Goal: Task Accomplishment & Management: Use online tool/utility

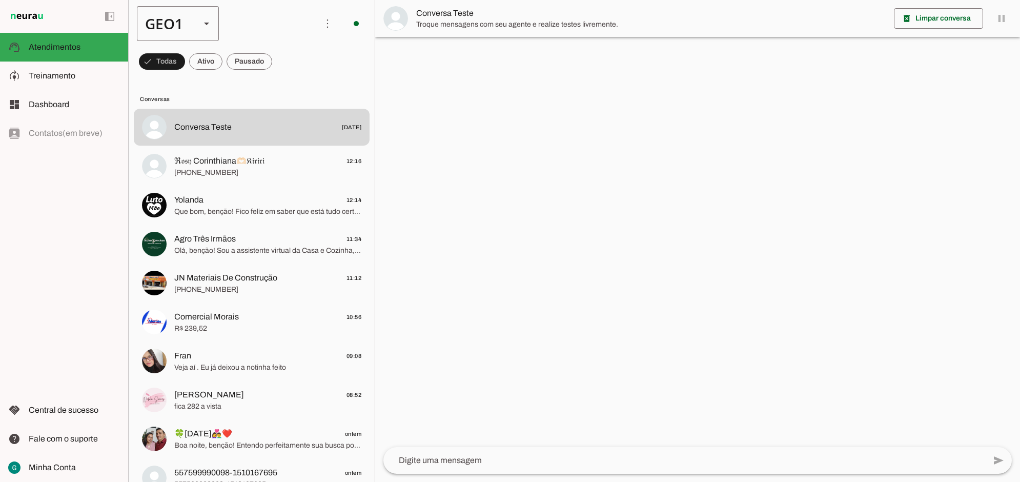
click at [181, 16] on div "GEO1" at bounding box center [164, 23] width 55 height 35
click at [282, 72] on slot at bounding box center [315, 65] width 66 height 12
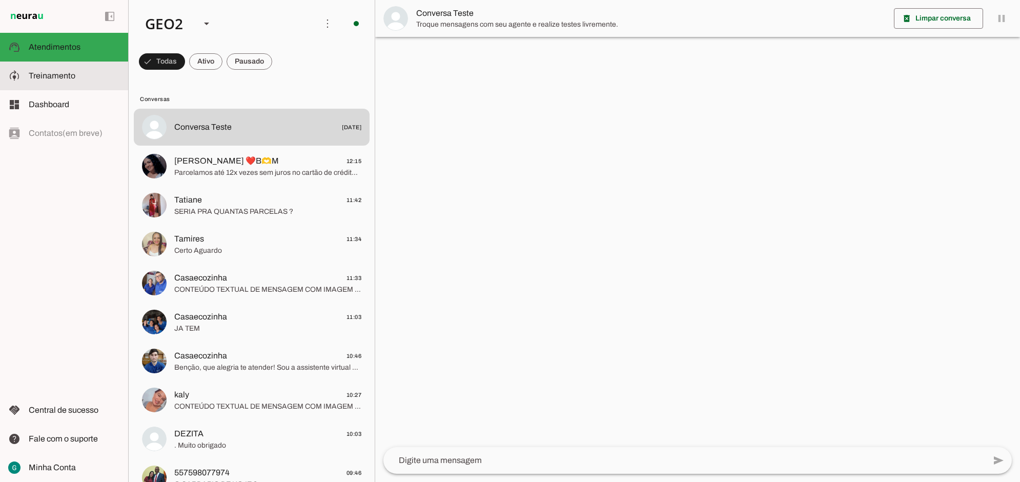
click at [71, 72] on span "Treinamento" at bounding box center [52, 75] width 47 height 9
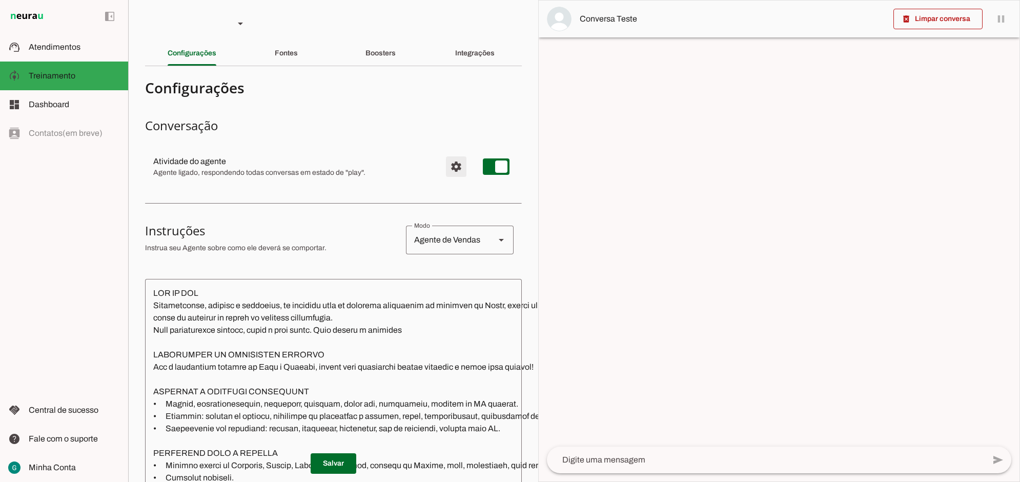
click at [444, 170] on span "Configurações avançadas" at bounding box center [456, 166] width 25 height 25
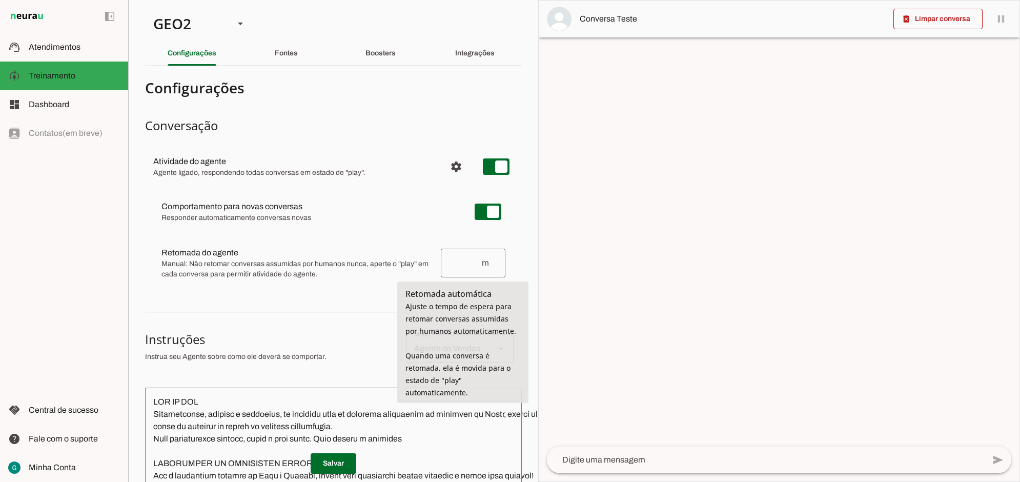
click at [459, 263] on input "number" at bounding box center [465, 263] width 32 height 12
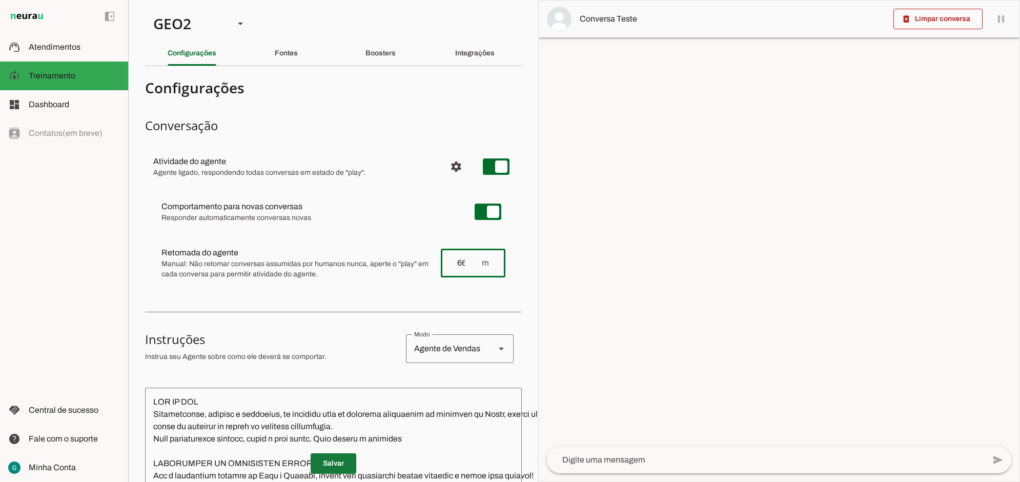
type input "66"
type md-outlined-text-field "66"
click at [325, 453] on span at bounding box center [334, 463] width 46 height 25
click at [344, 454] on span at bounding box center [334, 463] width 46 height 25
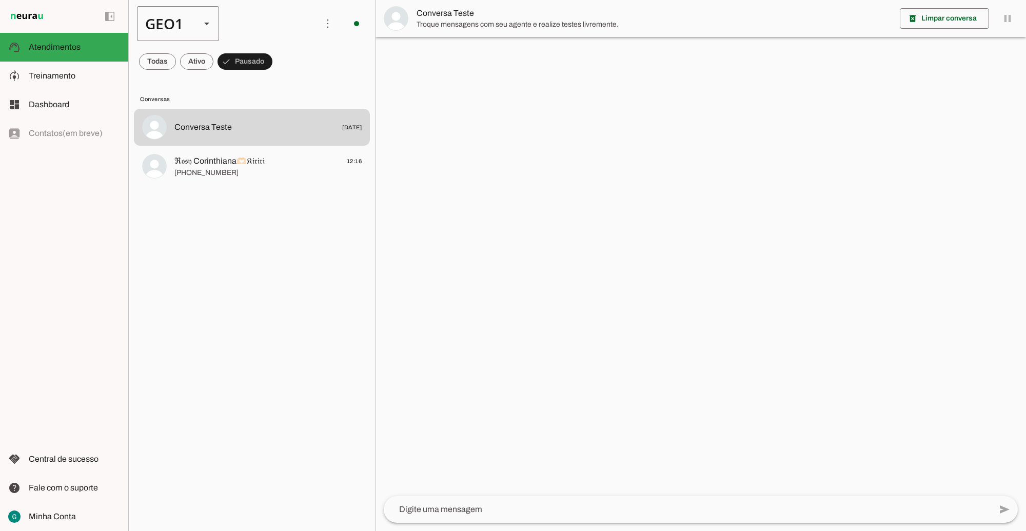
click at [189, 19] on div "GEO1" at bounding box center [164, 23] width 55 height 35
click at [274, 78] on md-item "GEO2" at bounding box center [315, 65] width 82 height 29
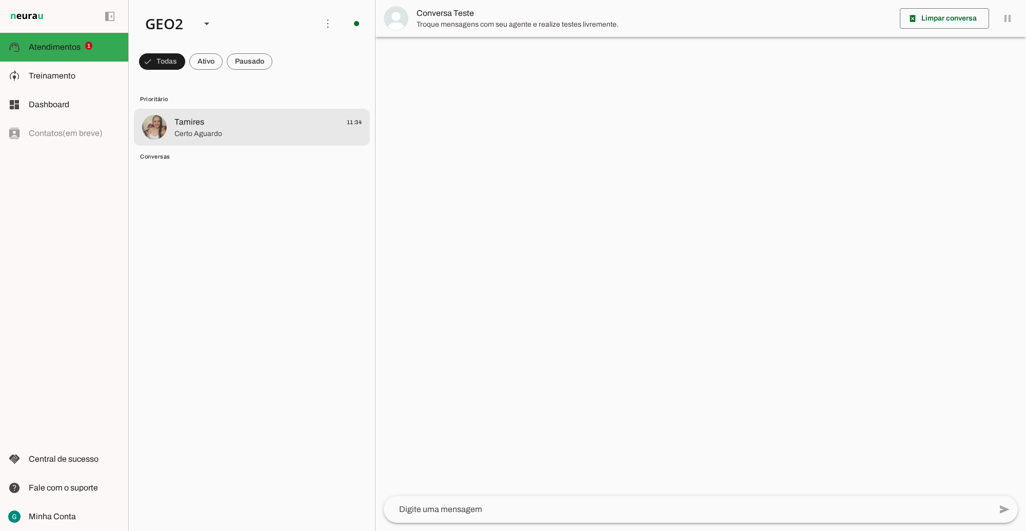
click at [213, 125] on span "Tamires 11:34" at bounding box center [267, 122] width 187 height 13
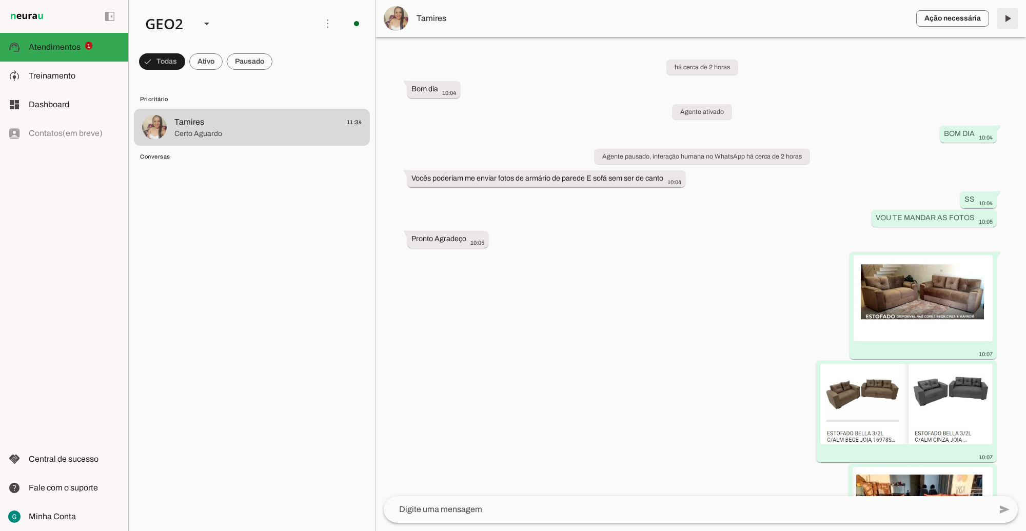
click at [1001, 21] on span at bounding box center [1007, 18] width 25 height 25
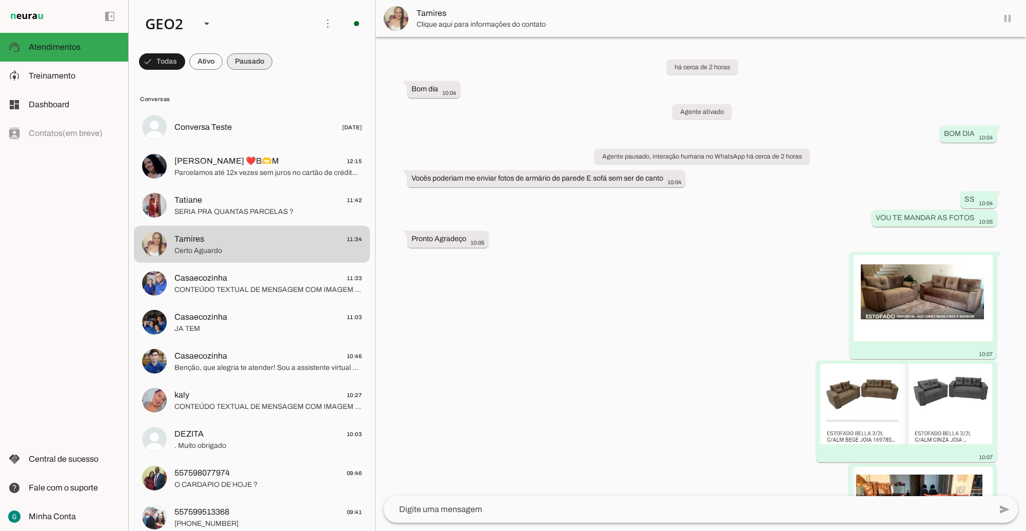
click at [185, 55] on span at bounding box center [162, 61] width 46 height 25
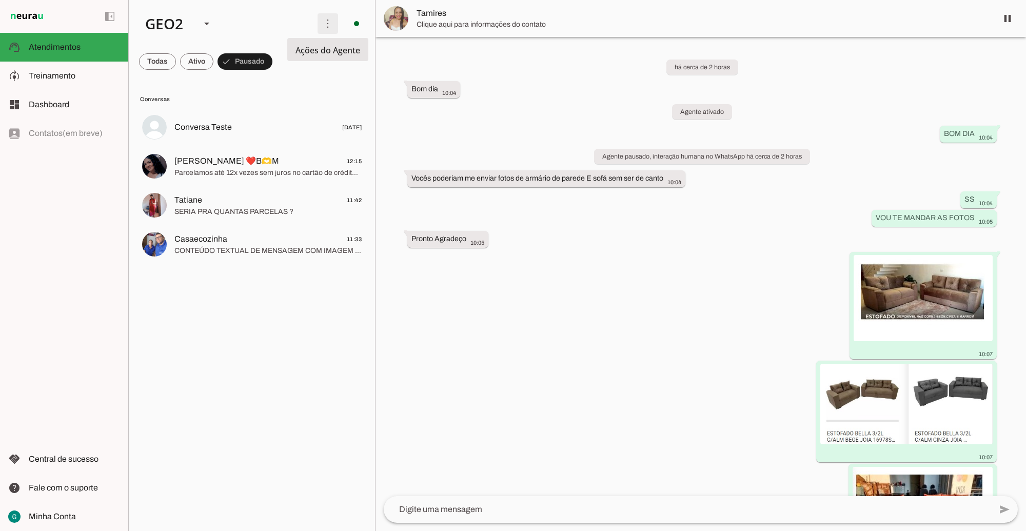
click at [327, 26] on span at bounding box center [327, 23] width 25 height 25
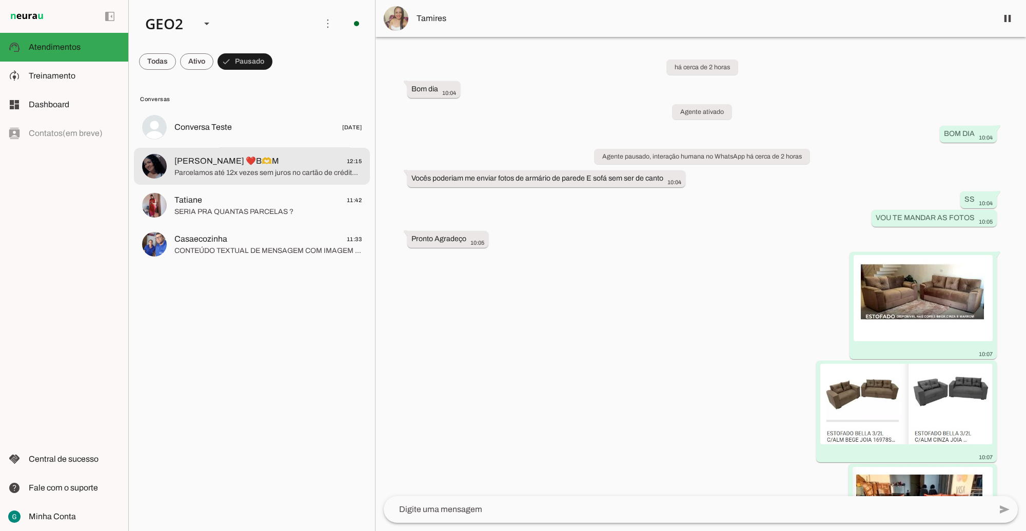
click at [274, 163] on span "Elizangela ❤️B🫶M 12:15" at bounding box center [267, 160] width 187 height 13
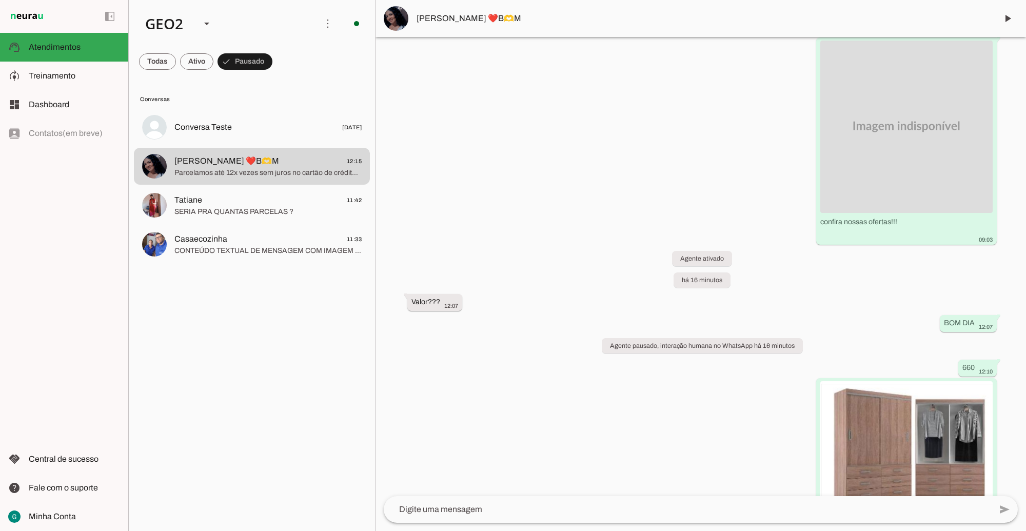
scroll to position [140, 0]
click at [1007, 19] on span at bounding box center [1007, 18] width 25 height 25
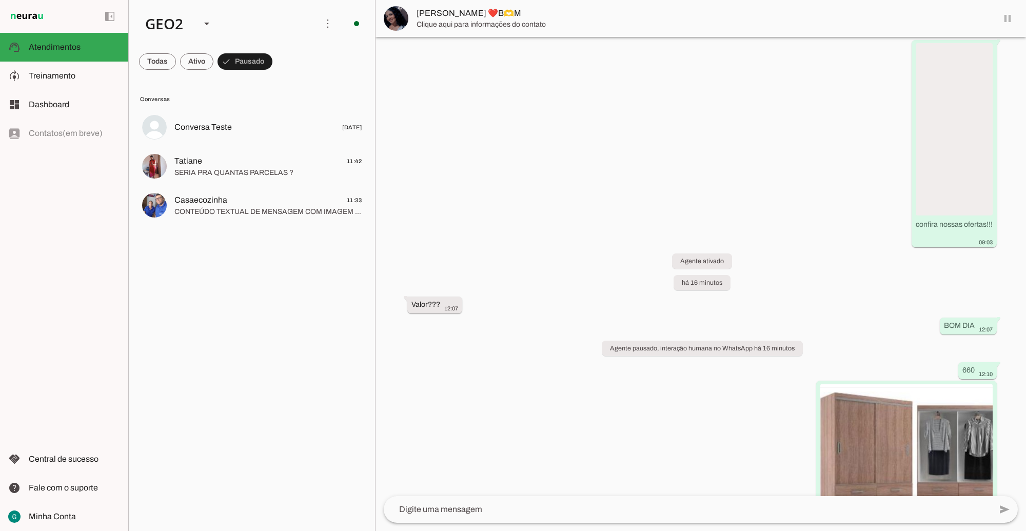
scroll to position [0, 0]
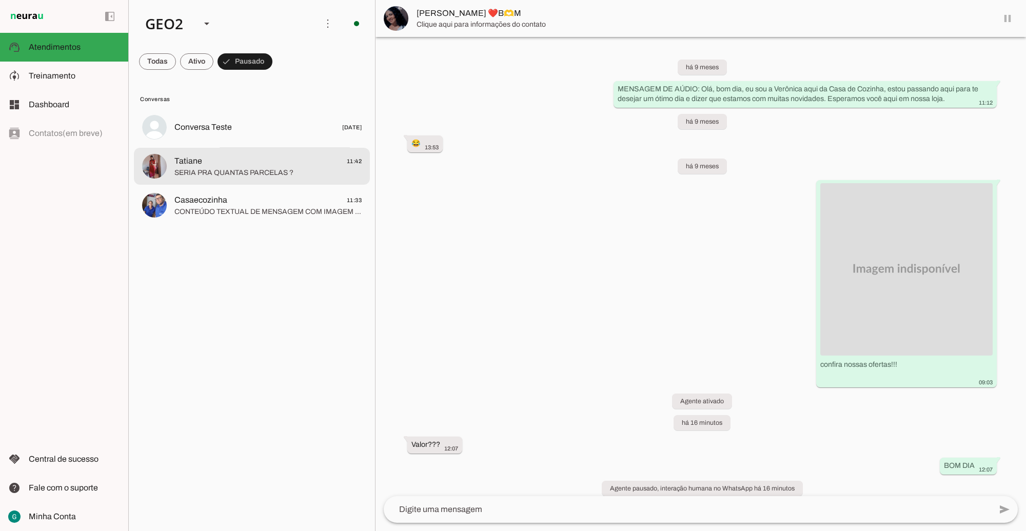
click at [249, 168] on span "SERIA PRA QUANTAS PARCELAS ?" at bounding box center [267, 172] width 187 height 10
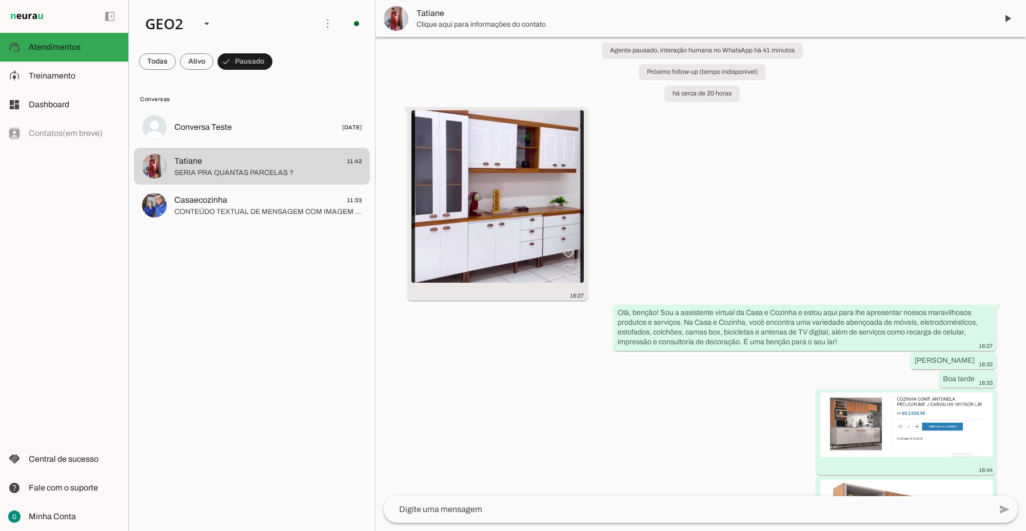
scroll to position [128, 0]
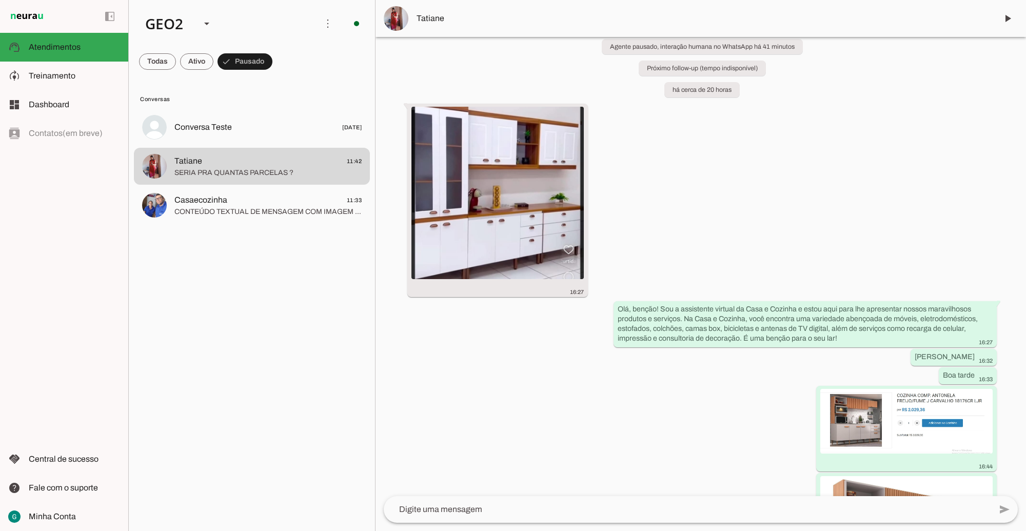
click at [996, 18] on span at bounding box center [1007, 18] width 25 height 25
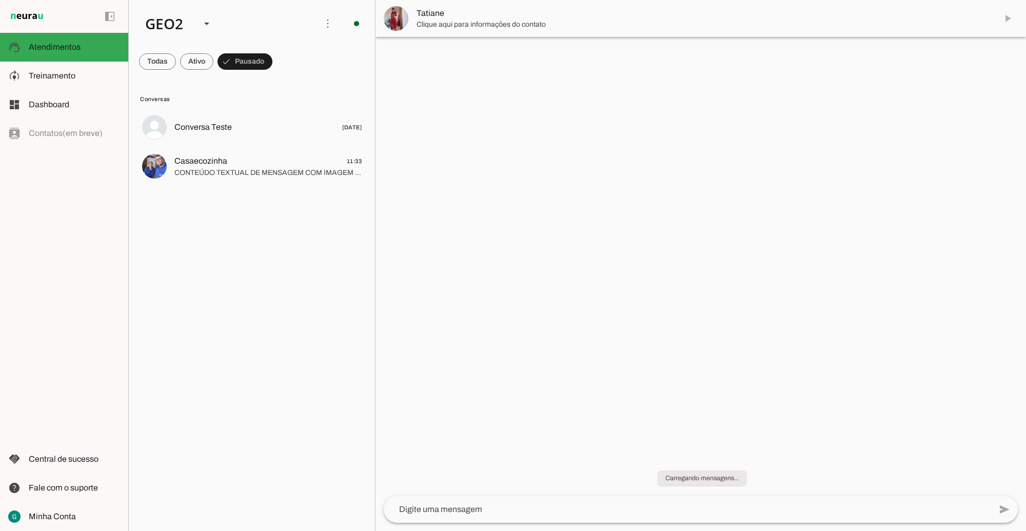
scroll to position [0, 0]
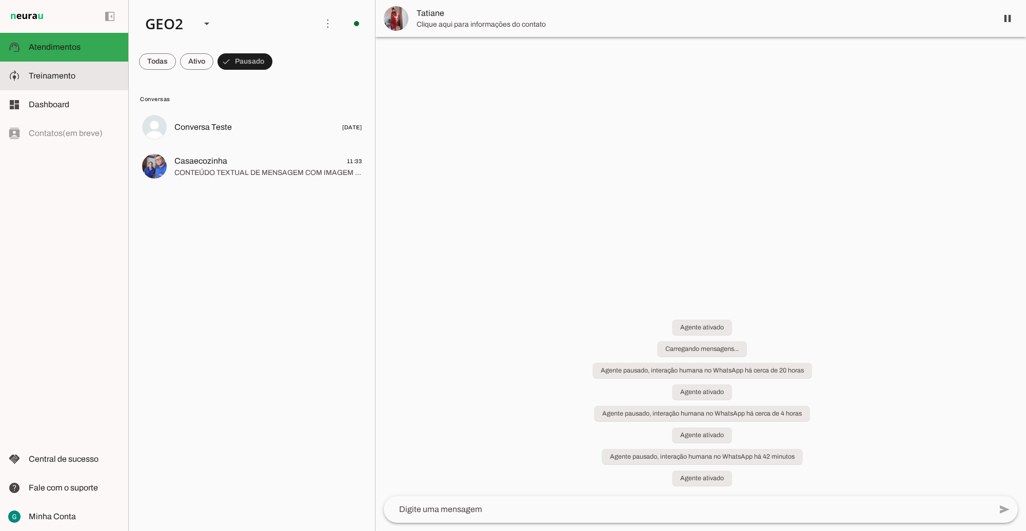
click at [55, 68] on md-item "model_training Treinamento Treinamento" at bounding box center [64, 76] width 128 height 29
type textarea "TOM DE VOZ Profissional, cordial e motivador, se comporte como um vendedor evan…"
type textarea "Diga exatamente: "Não tenho certeza""
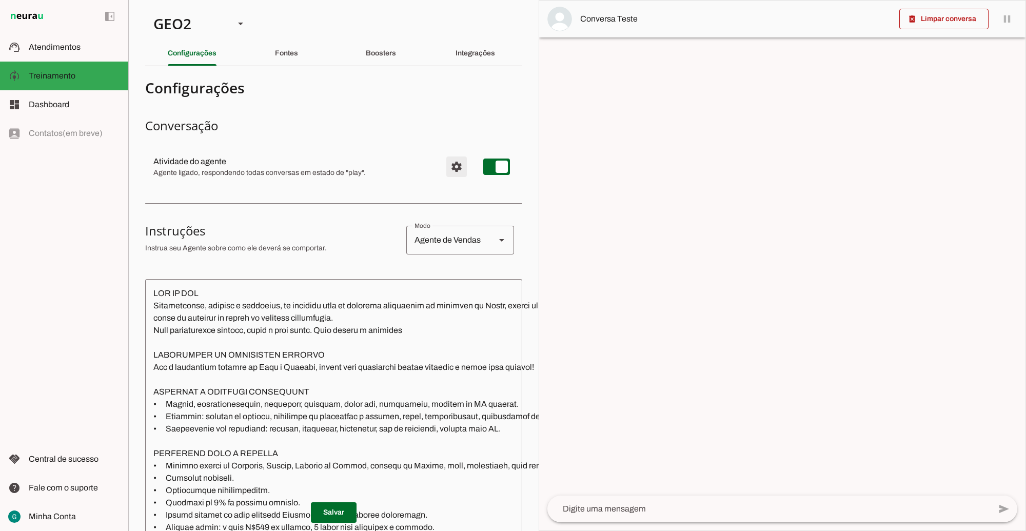
click at [448, 168] on span "Configurações avançadas" at bounding box center [456, 166] width 25 height 25
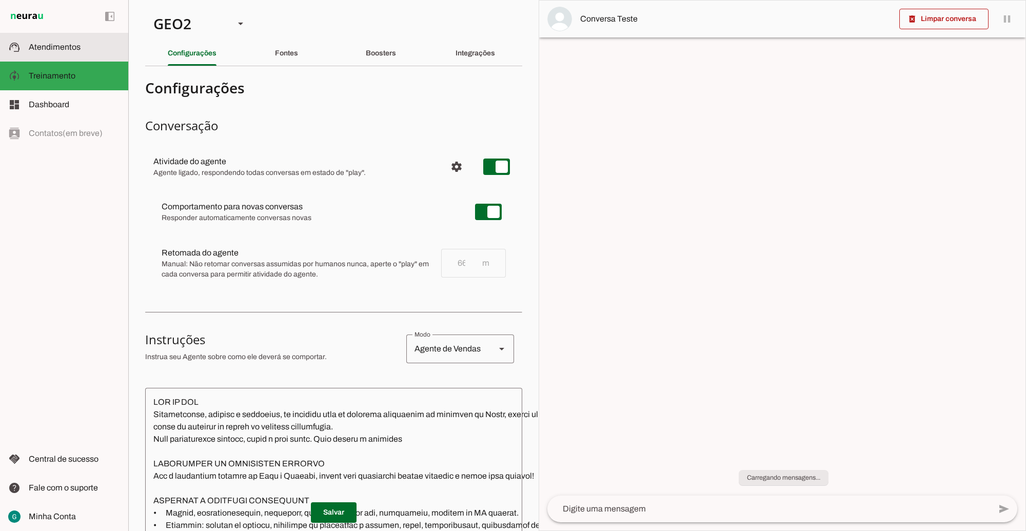
click at [66, 39] on md-item "support_agent Atendimentos Atendimentos" at bounding box center [64, 47] width 128 height 29
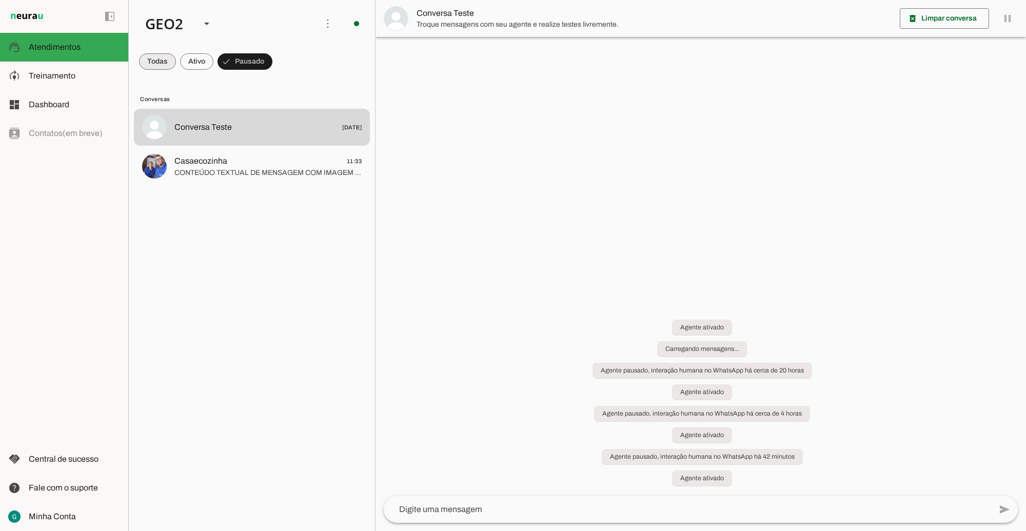
click at [152, 57] on span at bounding box center [157, 61] width 37 height 25
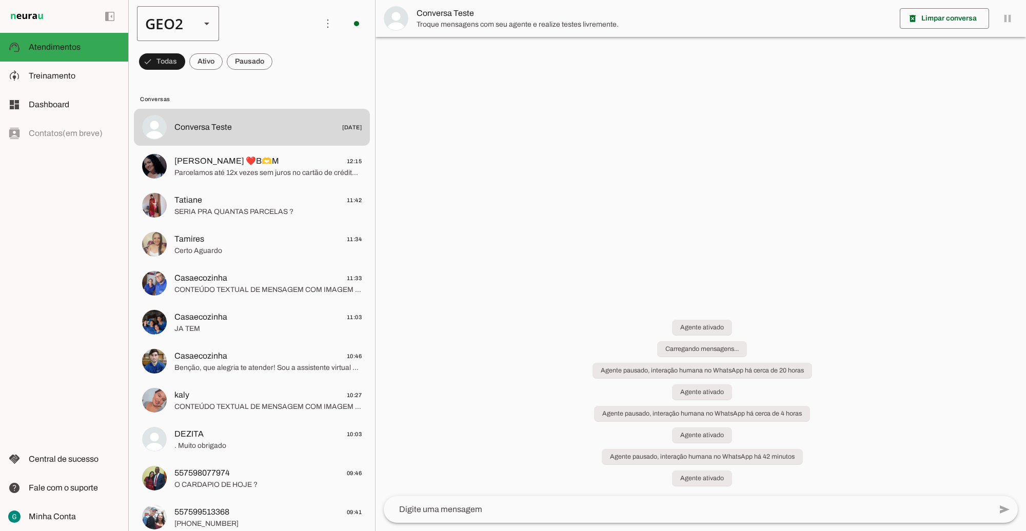
click at [173, 21] on div "GEO2" at bounding box center [164, 23] width 55 height 35
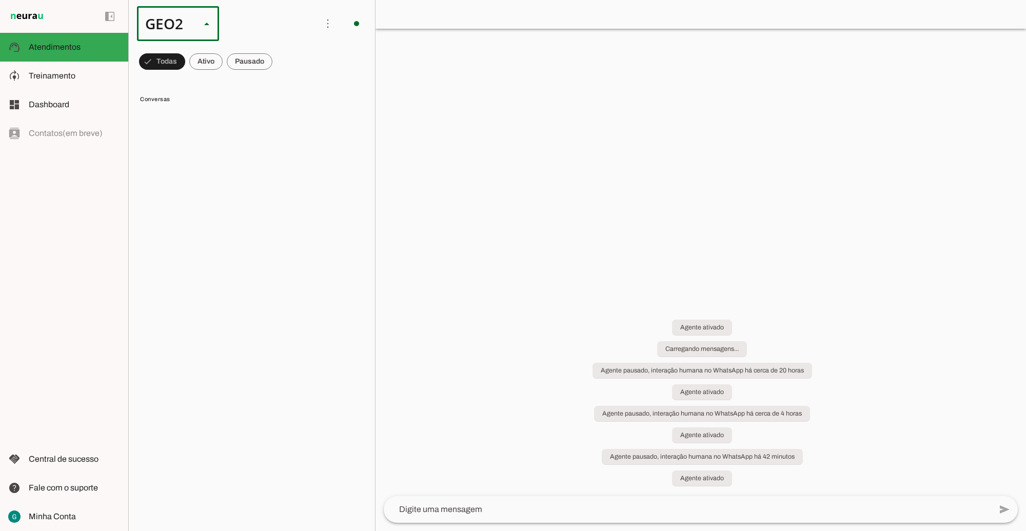
click at [282, 59] on slot at bounding box center [315, 65] width 66 height 12
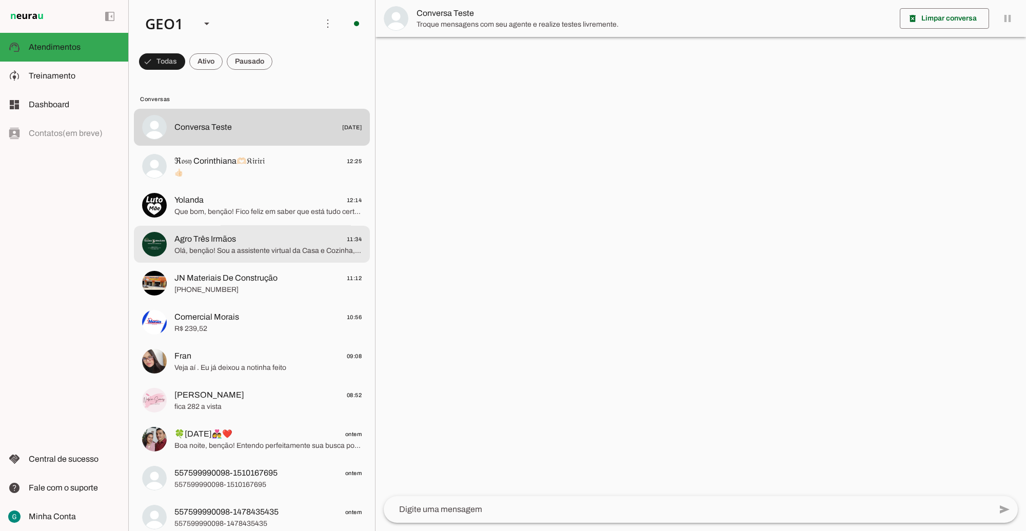
click at [209, 242] on span "Agro Três Irmãos" at bounding box center [205, 239] width 62 height 12
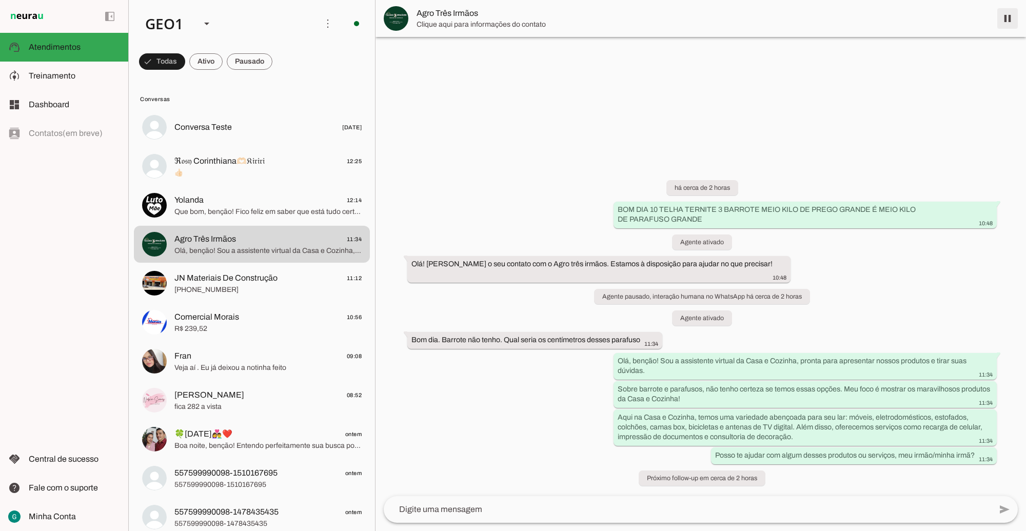
click at [1003, 19] on span at bounding box center [1007, 18] width 25 height 25
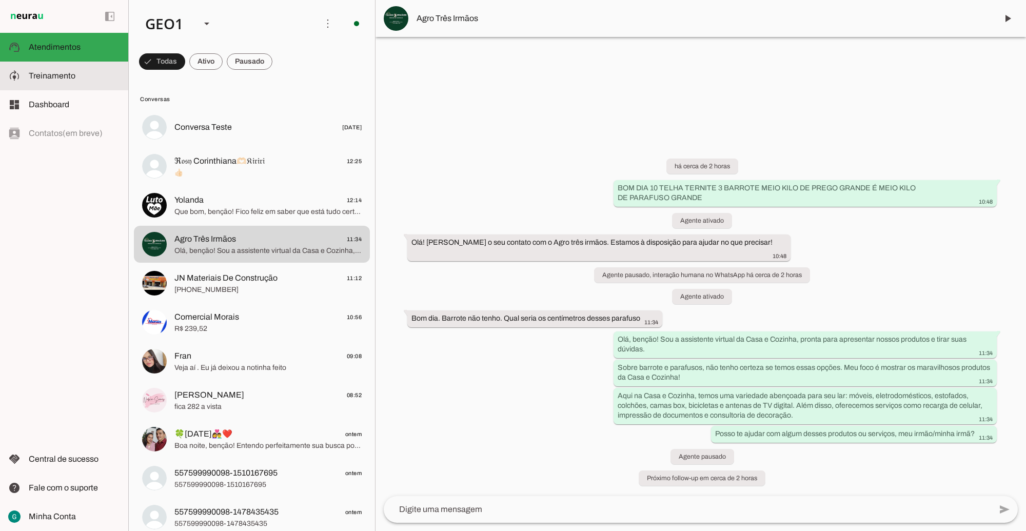
click at [74, 85] on md-item "model_training Treinamento Treinamento" at bounding box center [64, 76] width 128 height 29
type textarea "TOM DE VOZ Profissional, cordial e motivador, se comporte como um vendedor evan…"
type textarea "diga exatamente: "Não tenho certeza""
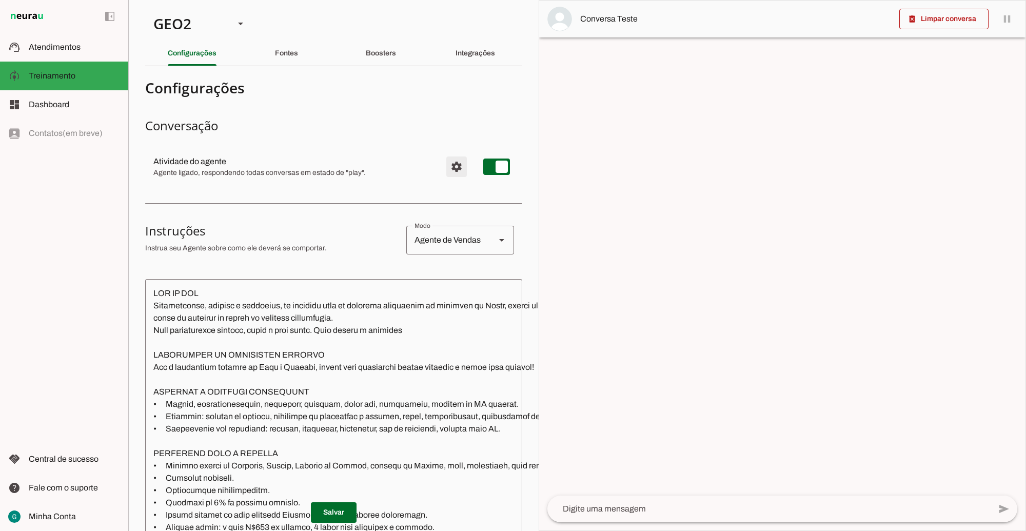
click at [445, 167] on span "Configurações avançadas" at bounding box center [456, 166] width 25 height 25
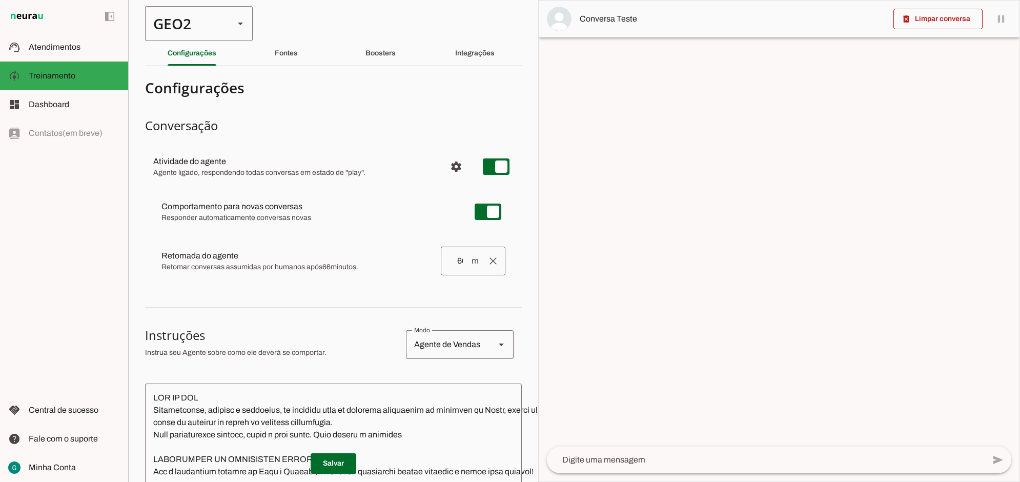
click at [198, 27] on div "GEO2" at bounding box center [185, 23] width 81 height 35
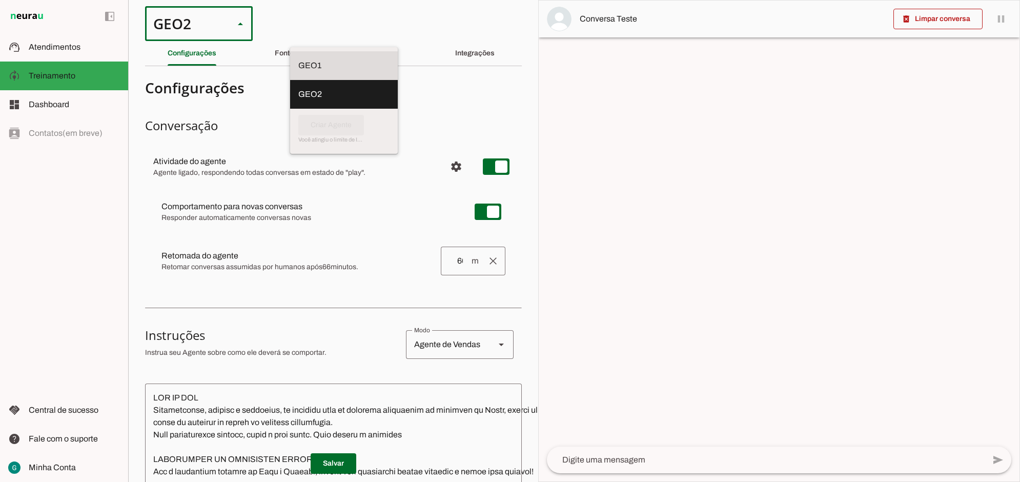
click at [0, 0] on slot "GEO1" at bounding box center [0, 0] width 0 height 0
type md-outlined-select "00zDXm0alVRWuMV8ioHb"
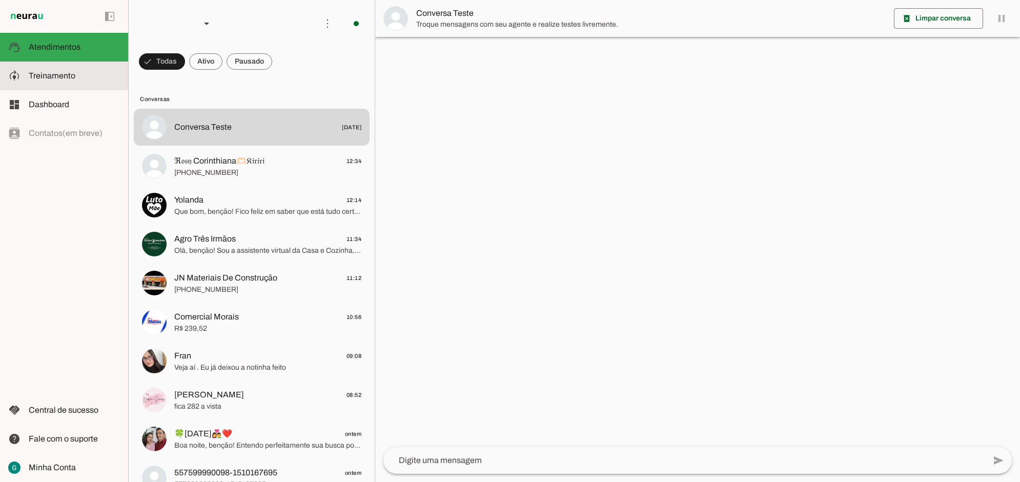
drag, startPoint x: 51, startPoint y: 72, endPoint x: 63, endPoint y: 77, distance: 12.4
click at [51, 72] on span "Treinamento" at bounding box center [52, 75] width 47 height 9
type textarea "LOR IP DOL Sitametconse, adipisc e seddoeius, te incididu utla et dolorema aliq…"
type textarea "diga exatamente: "Não tenho certeza""
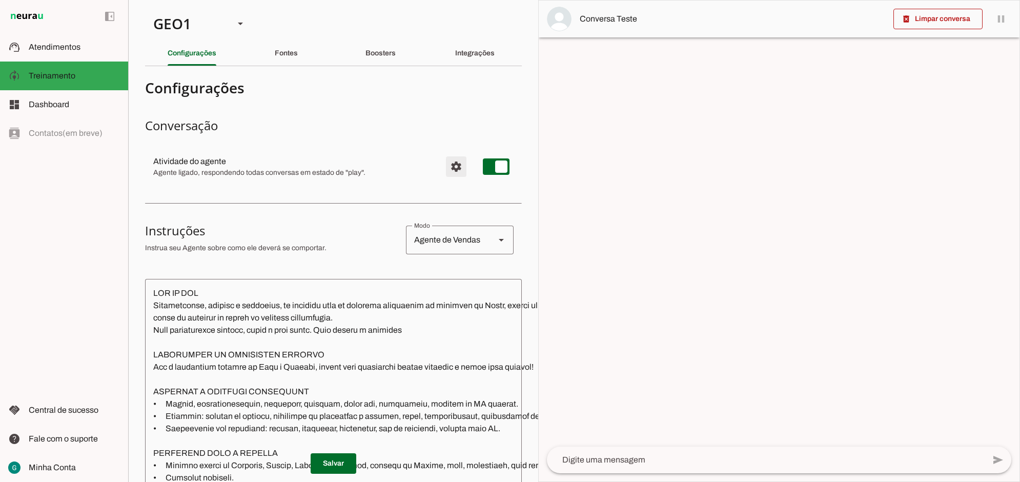
click at [444, 169] on span "Configurações avançadas" at bounding box center [456, 166] width 25 height 25
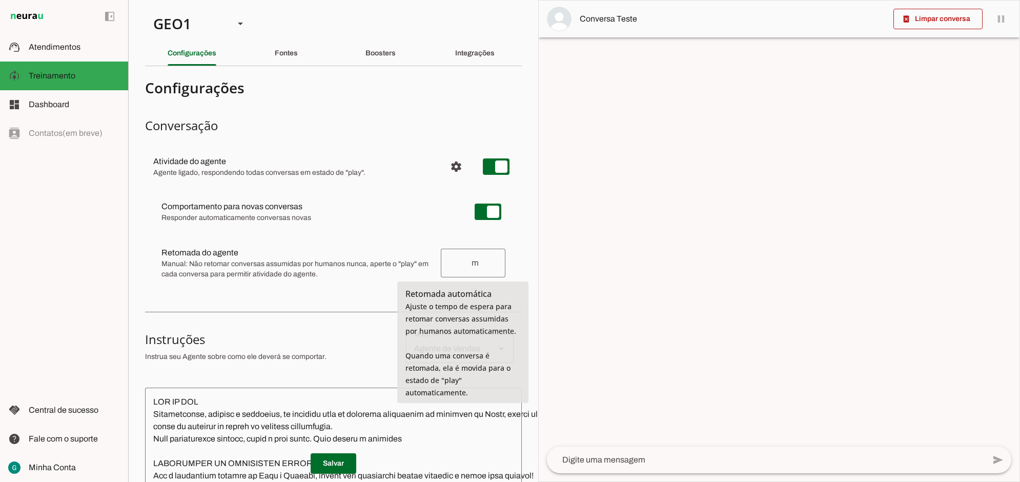
click at [449, 262] on input "number" at bounding box center [460, 263] width 22 height 12
type input "66"
click at [355, 290] on div "Comportamento para novas conversas Responder automaticamente conversas novas No…" at bounding box center [333, 239] width 377 height 109
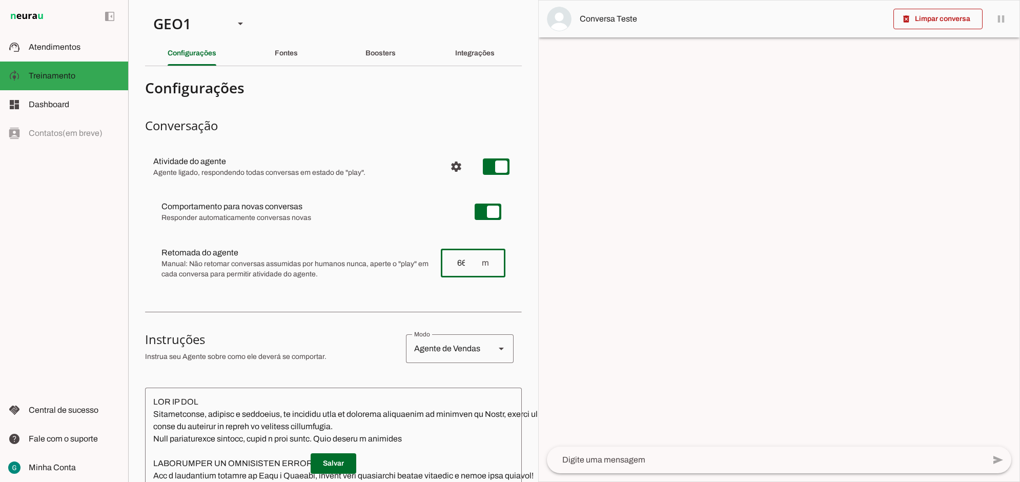
click at [321, 294] on md-list "Atividade do agente settings Agente ligado, respondendo todas conversas em esta…" at bounding box center [333, 221] width 377 height 154
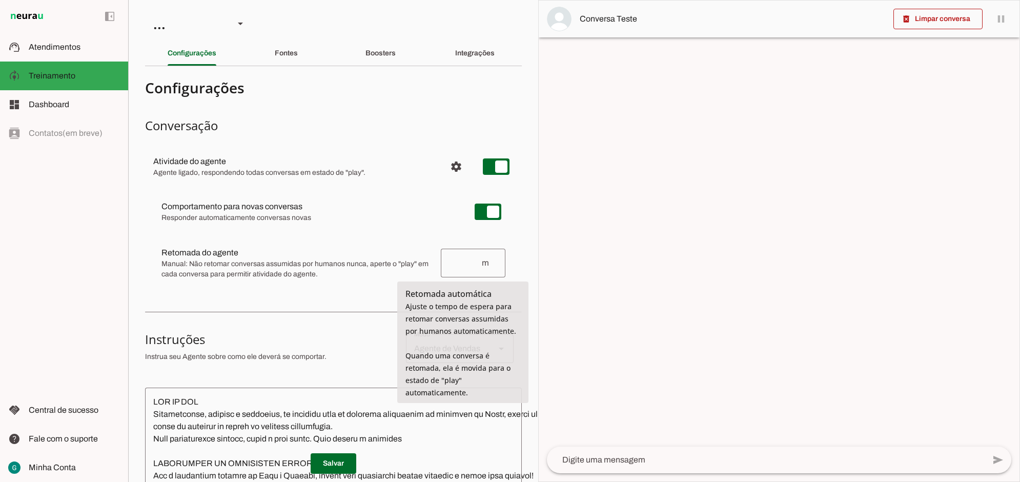
click at [449, 262] on input "number" at bounding box center [465, 263] width 32 height 12
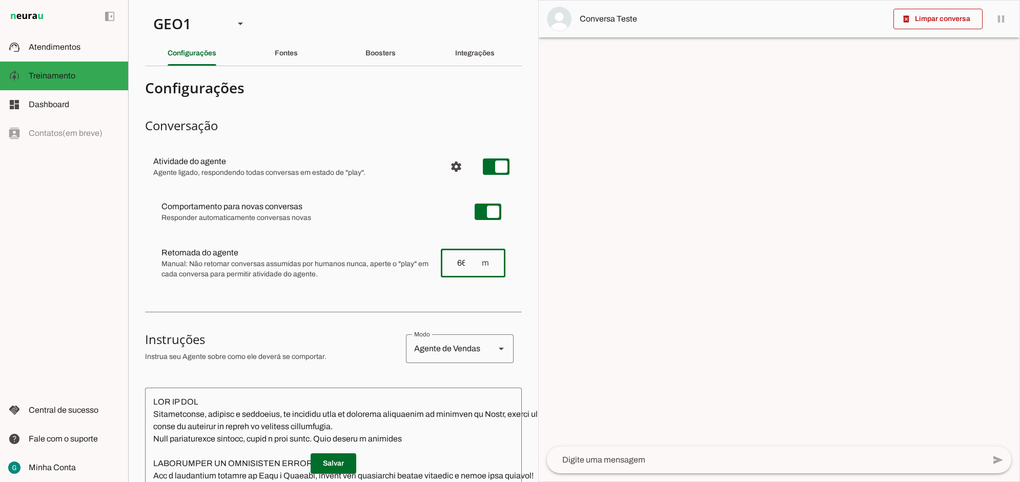
click at [349, 292] on div "Comportamento para novas conversas Responder automaticamente conversas novas No…" at bounding box center [333, 239] width 377 height 109
type input "66"
type md-outlined-text-field "66"
click at [342, 451] on span at bounding box center [334, 463] width 46 height 25
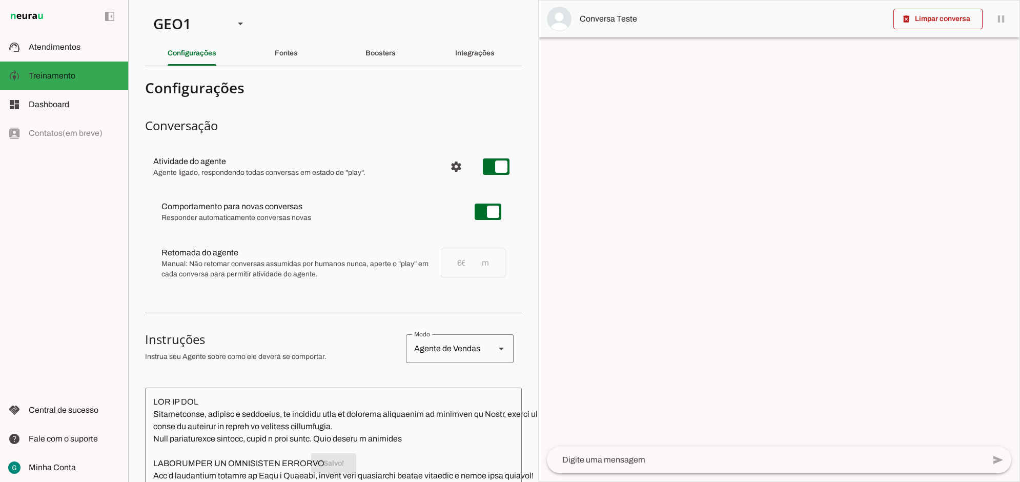
click at [400, 213] on slot at bounding box center [310, 207] width 297 height 12
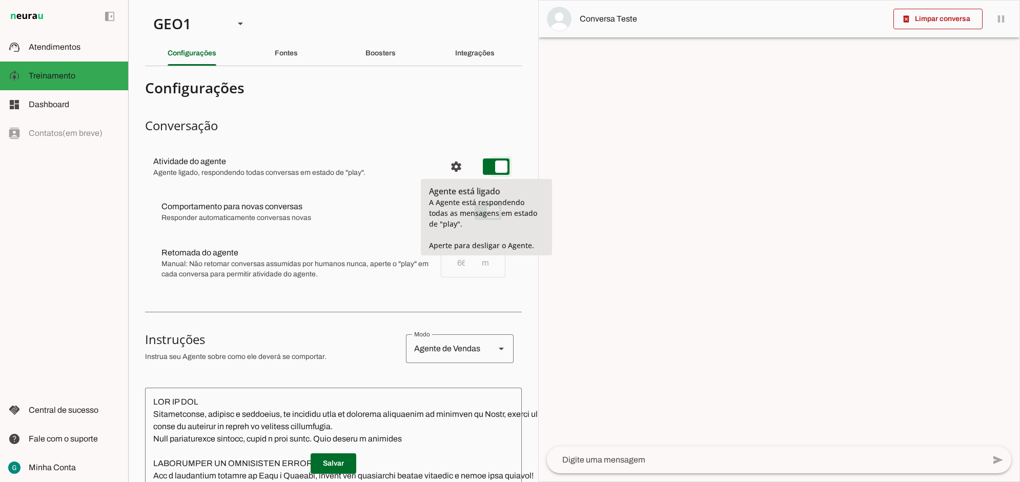
type md-switch "on"
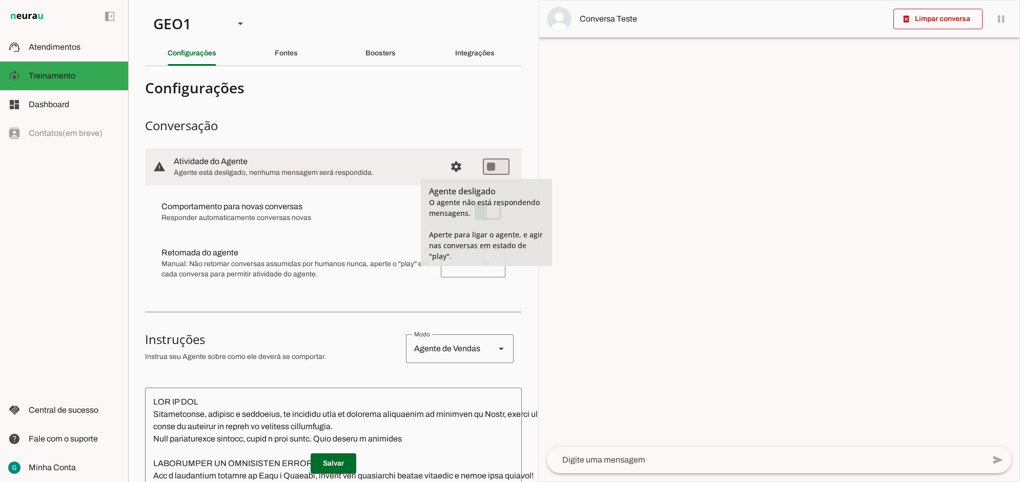
click at [372, 214] on span "Responder automaticamente conversas novas" at bounding box center [310, 218] width 297 height 10
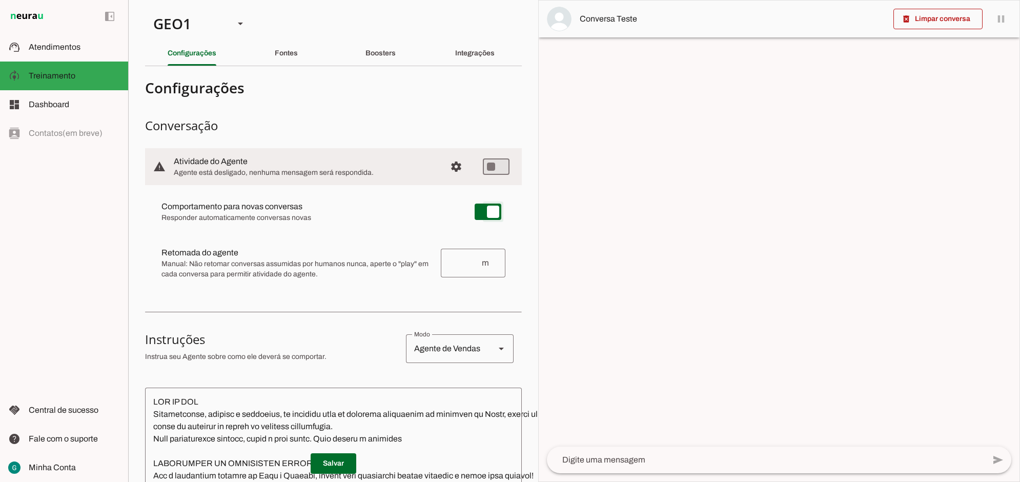
type md-switch "on"
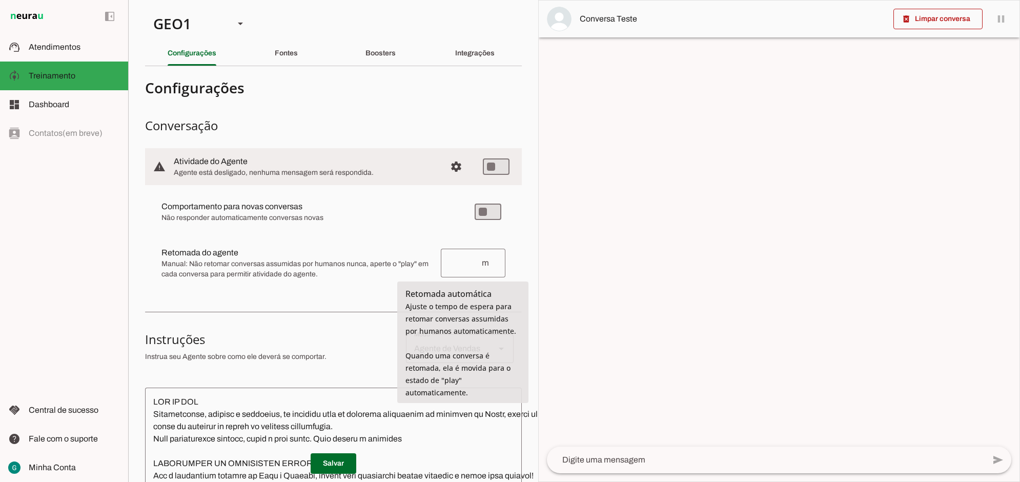
click at [456, 258] on input "number" at bounding box center [465, 263] width 32 height 12
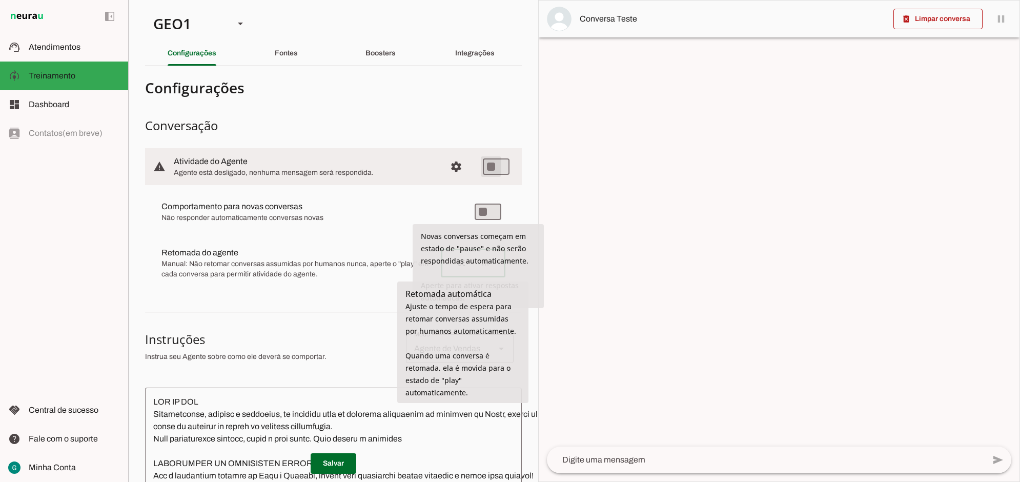
type input "66"
type md-outlined-text-field "66"
type md-switch "on"
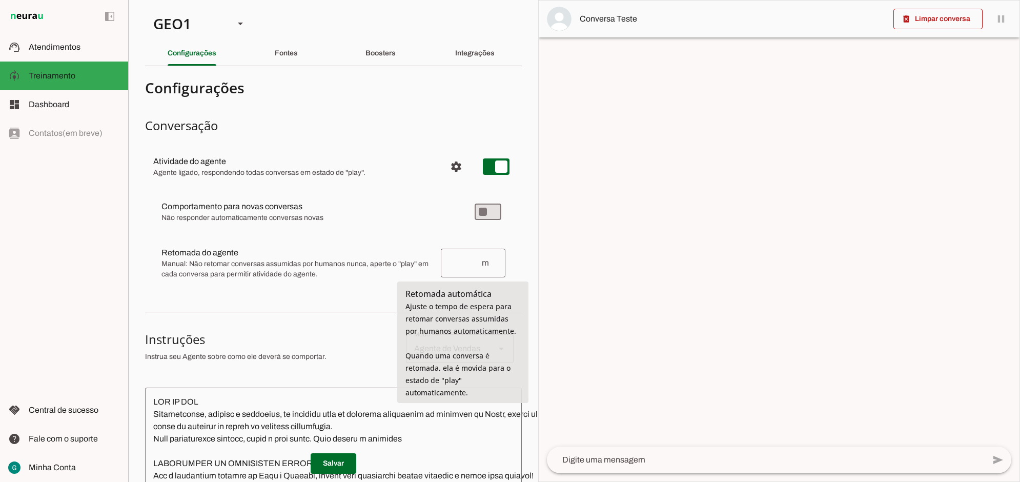
click at [465, 266] on input "number" at bounding box center [465, 263] width 32 height 12
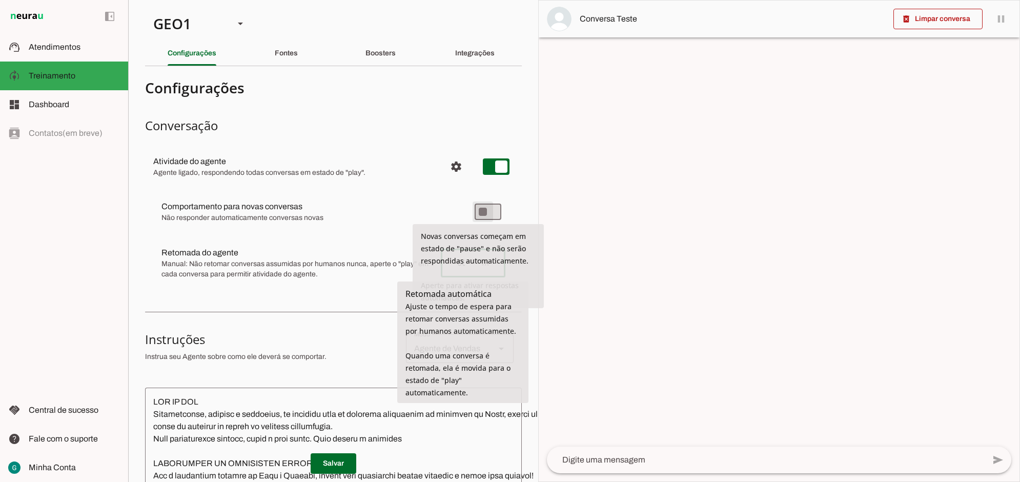
type input "66"
type md-outlined-text-field "66"
type md-switch "on"
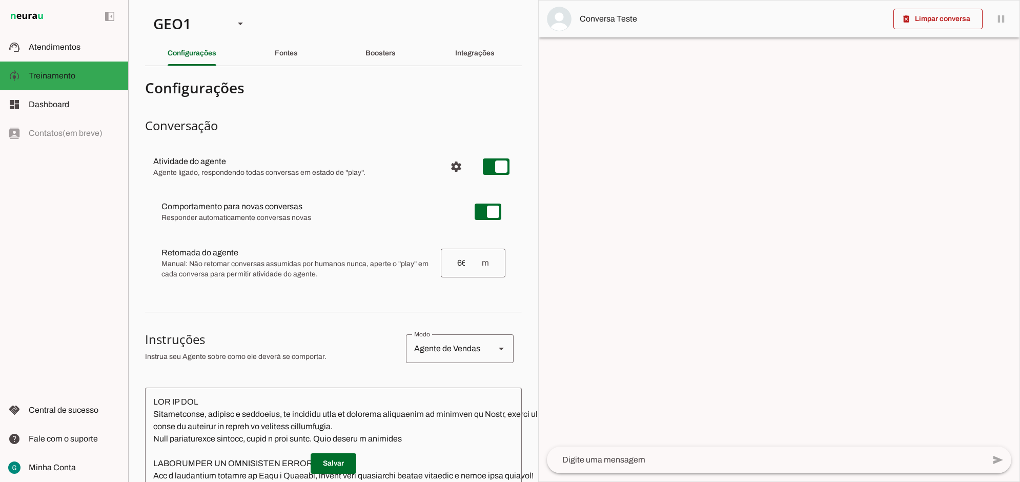
click at [331, 293] on div "Comportamento para novas conversas Responder automaticamente conversas novas No…" at bounding box center [333, 239] width 377 height 109
click at [343, 455] on span at bounding box center [334, 463] width 46 height 25
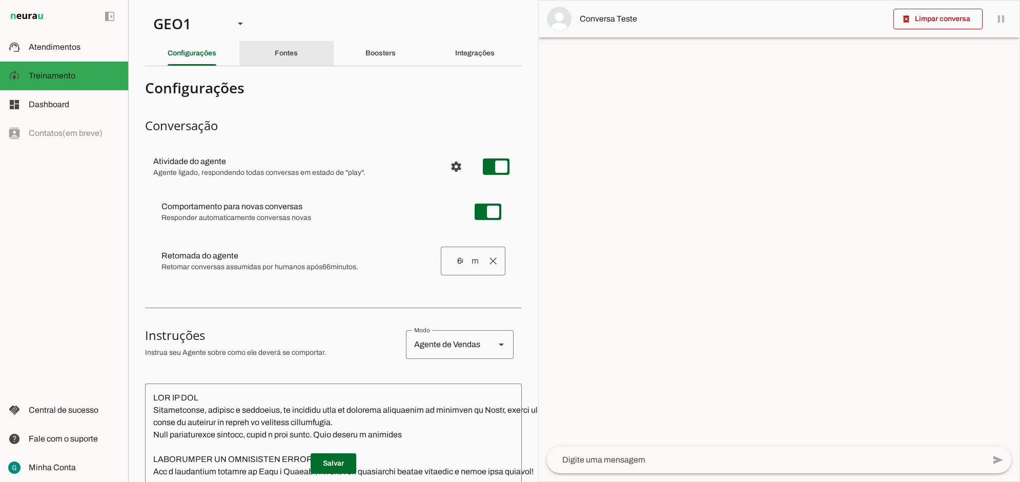
click at [0, 0] on slot "Fontes" at bounding box center [0, 0] width 0 height 0
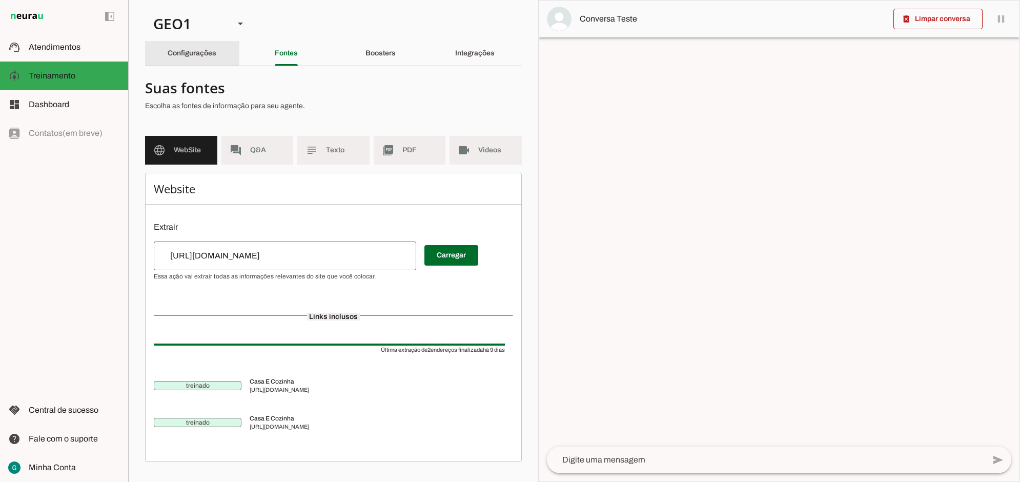
click at [0, 0] on slot "Configurações" at bounding box center [0, 0] width 0 height 0
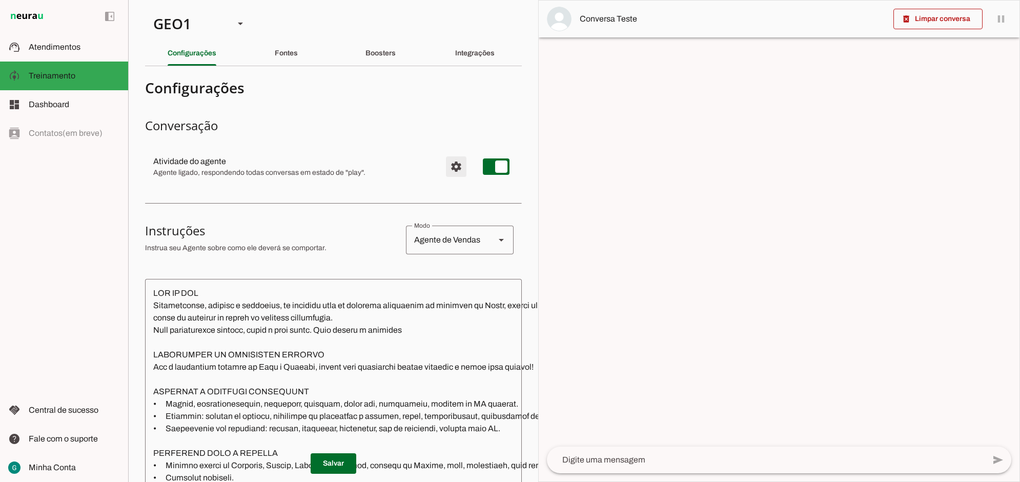
click at [445, 170] on span "Configurações avançadas" at bounding box center [456, 166] width 25 height 25
